Goal: Task Accomplishment & Management: Manage account settings

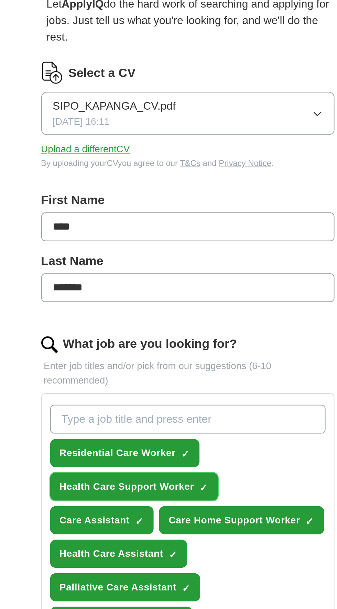
click at [157, 316] on span "Health Care Support Worker" at bounding box center [137, 315] width 67 height 7
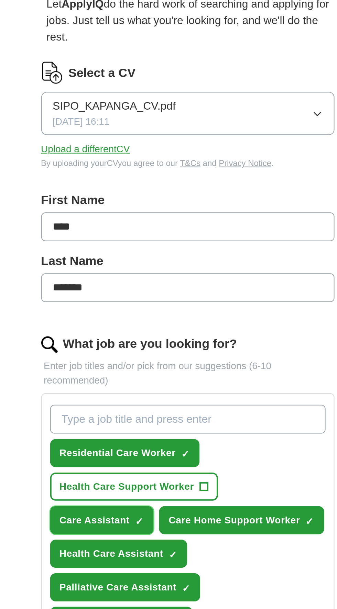
click at [139, 329] on span "Care Assistant" at bounding box center [121, 332] width 35 height 7
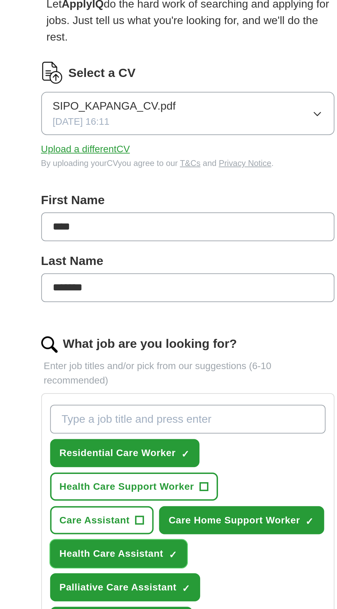
click at [155, 349] on button "Health Care Assistant ✓ ×" at bounding box center [133, 349] width 69 height 14
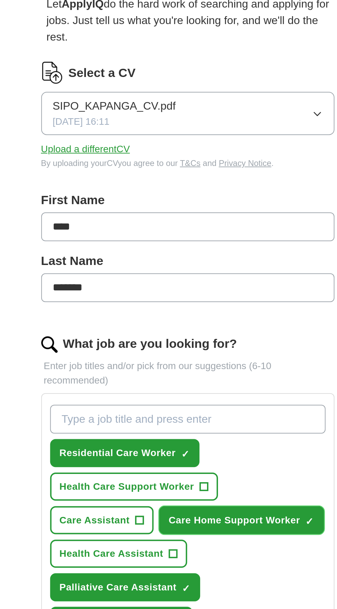
click at [167, 329] on button "Care Home Support Worker ✓ ×" at bounding box center [195, 332] width 83 height 14
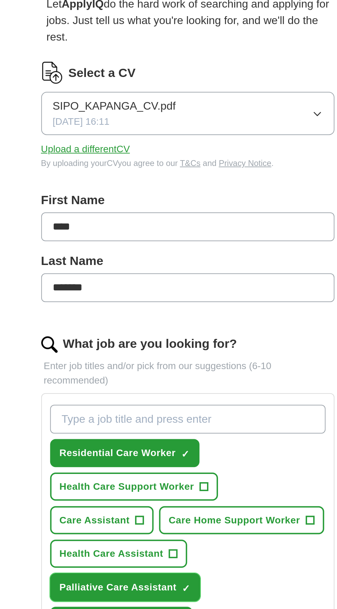
click at [0, 0] on span "×" at bounding box center [0, 0] width 0 height 0
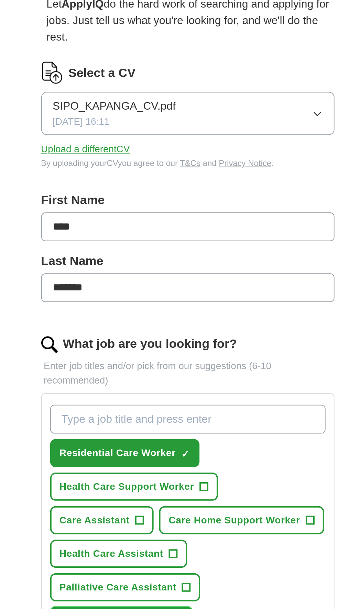
click at [0, 0] on span "×" at bounding box center [0, 0] width 0 height 0
click at [157, 399] on span "Personal Care Assistant" at bounding box center [133, 399] width 58 height 7
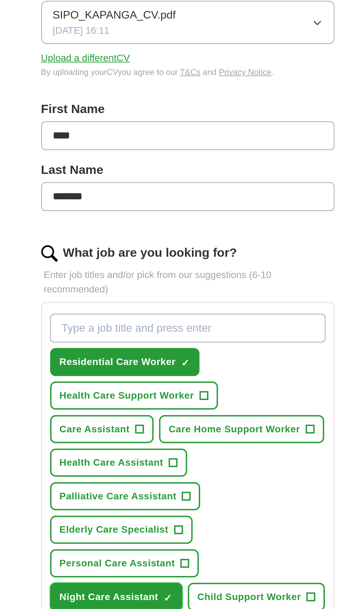
click at [154, 413] on span "Night Care Assistant" at bounding box center [129, 416] width 50 height 7
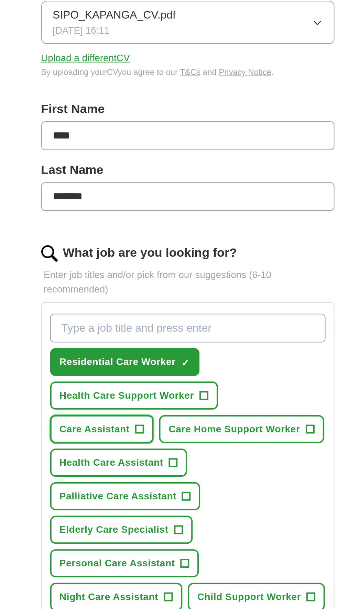
click at [139, 329] on span "Care Assistant" at bounding box center [121, 332] width 35 height 7
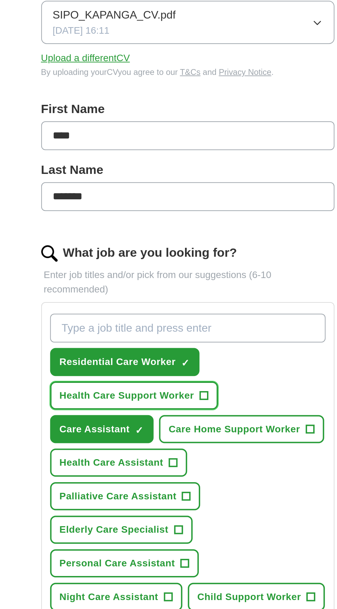
click at [163, 313] on span "Health Care Support Worker" at bounding box center [137, 315] width 67 height 7
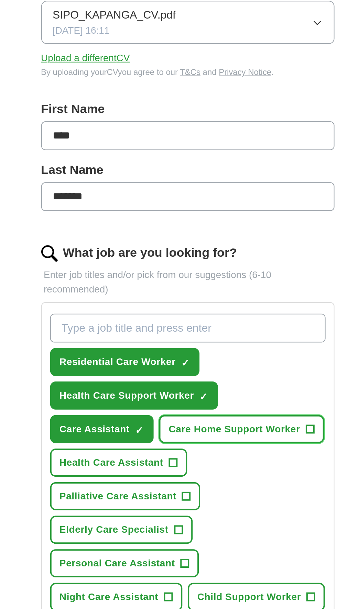
click at [159, 334] on span "Care Home Support Worker" at bounding box center [192, 332] width 66 height 7
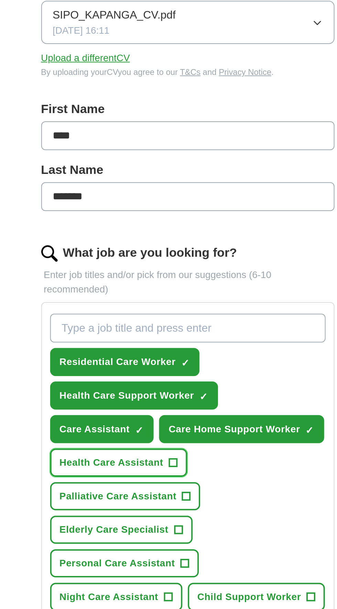
click at [150, 345] on button "Health Care Assistant +" at bounding box center [133, 349] width 69 height 14
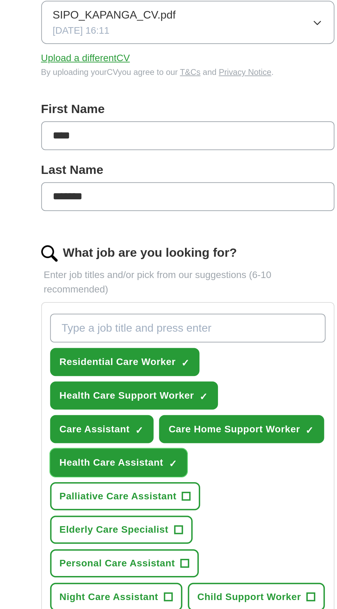
click at [156, 365] on span "Palliative Care Assistant" at bounding box center [133, 365] width 59 height 7
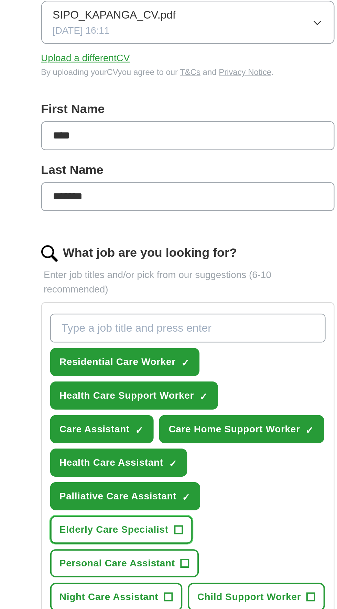
click at [151, 381] on span "Elderly Care Specialist" at bounding box center [131, 382] width 55 height 7
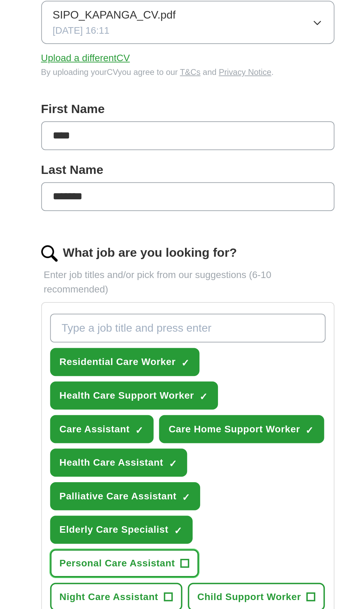
click at [144, 401] on span "Personal Care Assistant" at bounding box center [133, 399] width 58 height 7
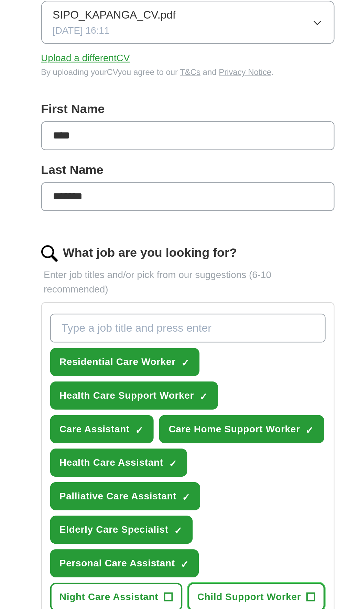
click at [169, 411] on button "Child Support Worker +" at bounding box center [203, 417] width 69 height 14
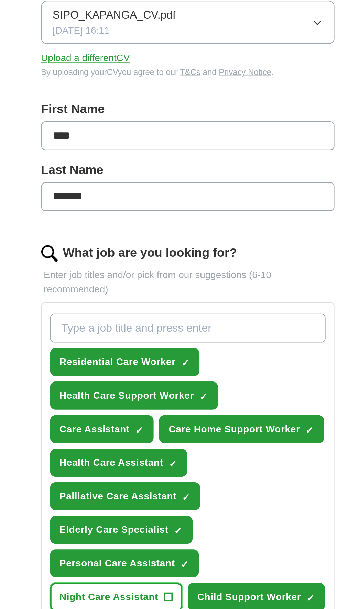
click at [166, 410] on button "Night Care Assistant +" at bounding box center [132, 417] width 66 height 14
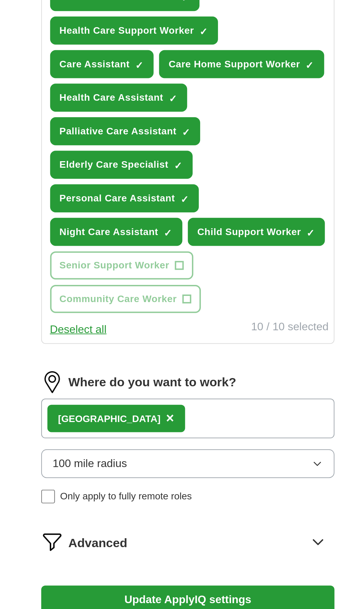
click at [186, 594] on button "Update ApplyIQ settings" at bounding box center [169, 601] width 148 height 14
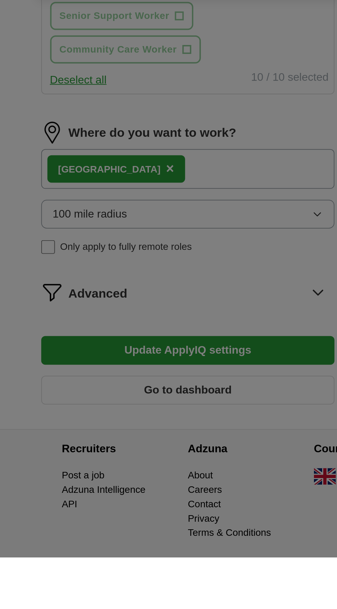
scroll to position [97, 0]
